Goal: Information Seeking & Learning: Find specific fact

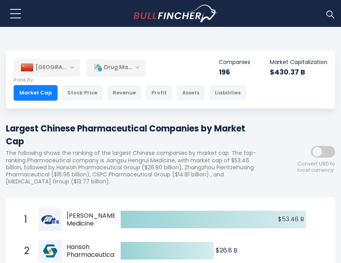
drag, startPoint x: 16, startPoint y: 204, endPoint x: 72, endPoint y: 234, distance: 62.8
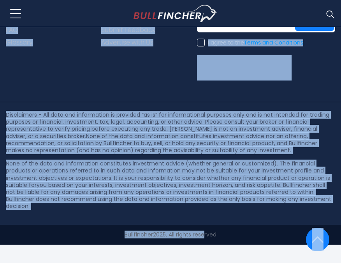
scroll to position [8073, 0]
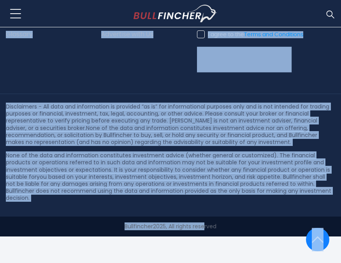
drag, startPoint x: 18, startPoint y: 72, endPoint x: 203, endPoint y: 269, distance: 270.2
copy body "[PERSON_NAME] Medicine [DOMAIN_NAME] $53.46 B $8.43 6.16% Drug Manufacturers - …"
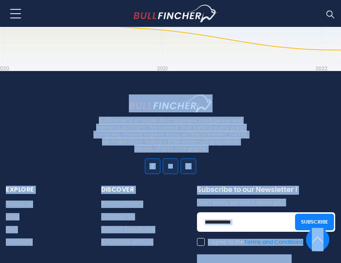
scroll to position [7613, 0]
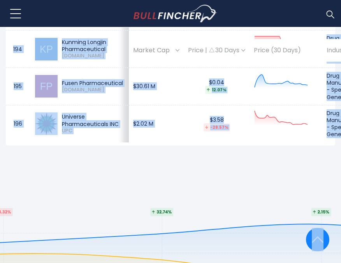
drag, startPoint x: 207, startPoint y: 227, endPoint x: 178, endPoint y: 221, distance: 29.0
click at [184, 142] on td "$3.58 -29.57%" at bounding box center [217, 123] width 66 height 37
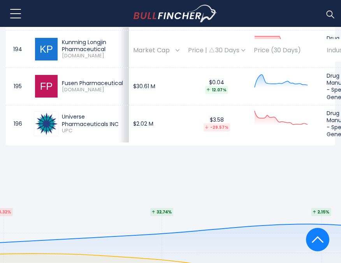
click at [184, 142] on td "$3.58 -29.57%" at bounding box center [217, 123] width 66 height 37
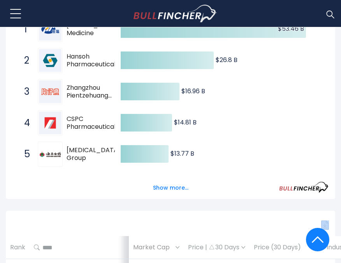
scroll to position [0, 0]
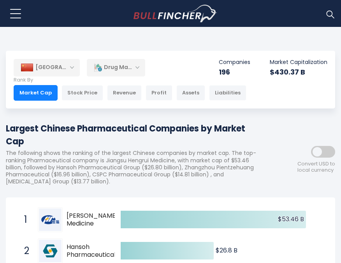
drag, startPoint x: 178, startPoint y: 221, endPoint x: 69, endPoint y: 218, distance: 109.6
drag, startPoint x: 69, startPoint y: 218, endPoint x: 61, endPoint y: 248, distance: 30.5
drag, startPoint x: 34, startPoint y: 215, endPoint x: 48, endPoint y: 196, distance: 23.6
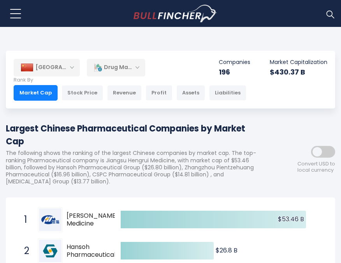
click at [25, 212] on div "1 [PERSON_NAME] Medicine [DOMAIN_NAME]" at bounding box center [72, 219] width 105 height 25
drag, startPoint x: 25, startPoint y: 212, endPoint x: 174, endPoint y: 249, distance: 153.2
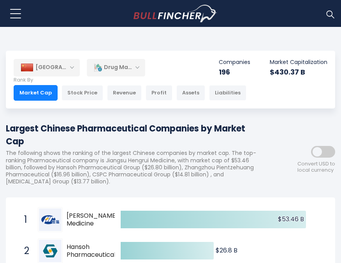
drag, startPoint x: 71, startPoint y: 196, endPoint x: 98, endPoint y: 280, distance: 87.8
click at [98, 262] on html "Home Companies Ranking Blog Register Login Home" at bounding box center [170, 131] width 341 height 263
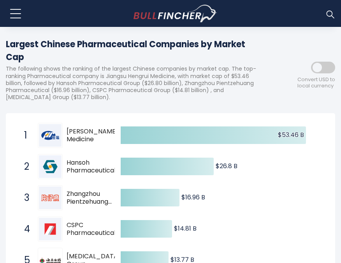
click at [12, 132] on div "Created with Highcharts 12.1.2 $53.46 B ​ $53.46 B $26.8 B ​ $26.8 B $16.96 B ​…" at bounding box center [171, 209] width 330 height 192
drag, startPoint x: 12, startPoint y: 132, endPoint x: 49, endPoint y: 137, distance: 37.4
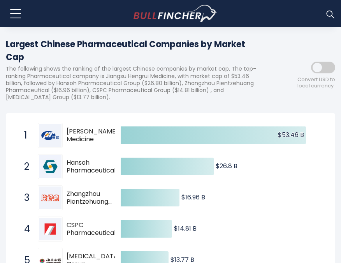
click at [49, 137] on div "Created with Highcharts 12.1.2 $53.46 B ​ $53.46 B $26.8 B ​ $26.8 B $16.96 B ​…" at bounding box center [171, 209] width 330 height 192
click at [31, 138] on div "1 [PERSON_NAME] Medicine [DOMAIN_NAME]" at bounding box center [72, 135] width 105 height 25
drag, startPoint x: 31, startPoint y: 138, endPoint x: 23, endPoint y: 122, distance: 18.0
click at [23, 122] on span "1 [PERSON_NAME] Medicine [DOMAIN_NAME]" at bounding box center [65, 135] width 99 height 29
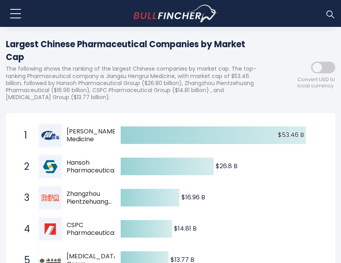
drag, startPoint x: 23, startPoint y: 122, endPoint x: 29, endPoint y: 124, distance: 5.9
click at [29, 124] on span "1 [PERSON_NAME] Medicine [DOMAIN_NAME]" at bounding box center [65, 135] width 99 height 29
drag, startPoint x: 29, startPoint y: 124, endPoint x: 96, endPoint y: 224, distance: 120.5
click at [12, 120] on div "1 [PERSON_NAME] Medicine [DOMAIN_NAME] 2 Hansoh Pharmaceutical Group [DOMAIN_NA…" at bounding box center [12, 120] width 0 height 0
click at [92, 118] on div "Created with Highcharts 12.1.2 $53.46 B ​ $53.46 B $26.8 B ​ $26.8 B $16.96 B ​…" at bounding box center [171, 209] width 330 height 192
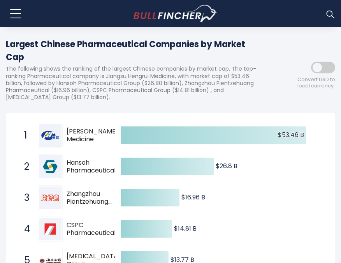
click at [92, 118] on div "Created with Highcharts 12.1.2 $53.46 B ​ $53.46 B $26.8 B ​ $26.8 B $16.96 B ​…" at bounding box center [171, 209] width 330 height 192
drag, startPoint x: 92, startPoint y: 118, endPoint x: 274, endPoint y: 225, distance: 210.7
click at [274, 225] on div "Created with Highcharts 12.1.2 $53.46 B ​ $53.46 B $26.8 B ​ $26.8 B $16.96 B ​…" at bounding box center [171, 209] width 330 height 192
drag, startPoint x: 338, startPoint y: 210, endPoint x: 345, endPoint y: 219, distance: 11.3
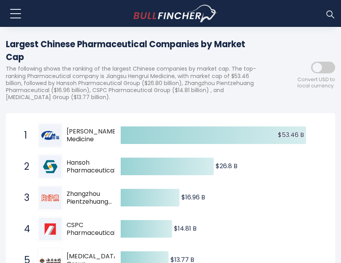
click at [341, 179] on html "Home Companies Ranking Blog Register Login Home" at bounding box center [170, 47] width 341 height 263
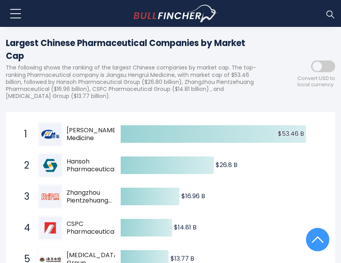
scroll to position [0, 0]
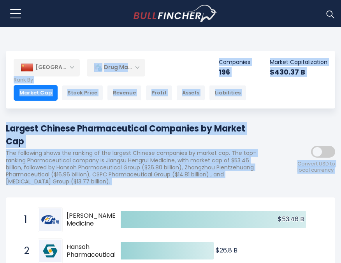
drag, startPoint x: 252, startPoint y: 210, endPoint x: 86, endPoint y: 41, distance: 236.2
click at [86, 41] on body "Home Companies Ranking Blog Register Login Home" at bounding box center [170, 131] width 341 height 263
copy div "Drug Makers All Industries AI Aerospace & Defense Airlines & Airports Alcohol A…"
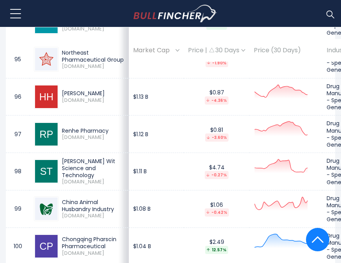
scroll to position [5053, 0]
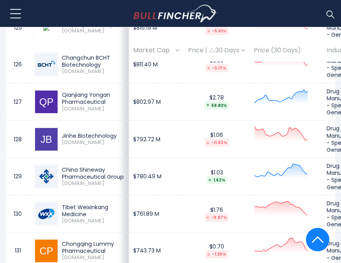
click at [340, 83] on td "Drug Manufacturers - Specialty & Generic" at bounding box center [347, 64] width 49 height 37
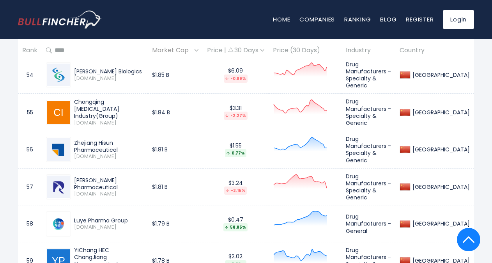
scroll to position [0, 0]
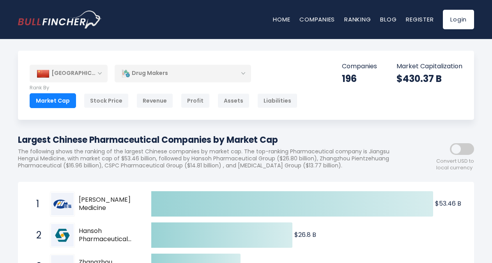
drag, startPoint x: 35, startPoint y: 186, endPoint x: 68, endPoint y: 228, distance: 53.0
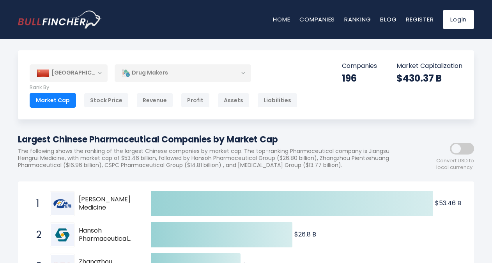
drag, startPoint x: 27, startPoint y: 186, endPoint x: 447, endPoint y: 227, distance: 421.8
drag, startPoint x: 400, startPoint y: 183, endPoint x: 497, endPoint y: 221, distance: 104.2
click at [341, 221] on html "Home Companies Ranking Blog Register Login Home" at bounding box center [246, 131] width 492 height 263
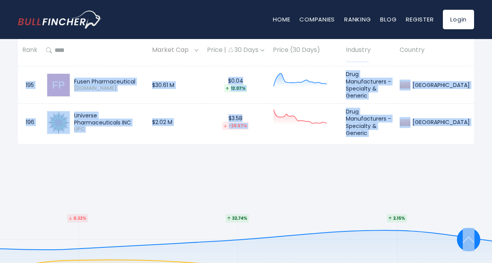
scroll to position [7648, 0]
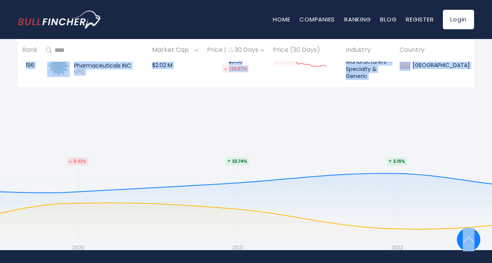
drag, startPoint x: 35, startPoint y: 83, endPoint x: 104, endPoint y: 283, distance: 210.8
copy body "[PERSON_NAME] Medicine [DOMAIN_NAME] $53.46 B $8.43 6.16% Drug Manufacturers - …"
